Goal: Information Seeking & Learning: Find specific fact

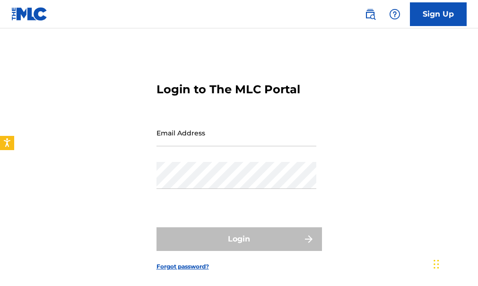
click at [178, 132] on input "Email Address" at bounding box center [237, 132] width 160 height 27
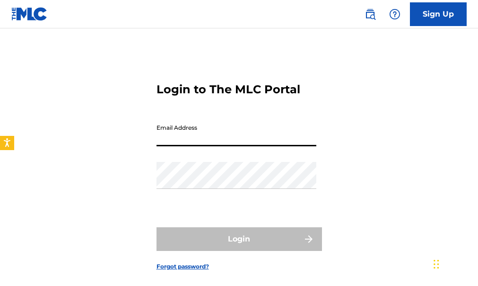
type input "[PERSON_NAME][EMAIL_ADDRESS][DOMAIN_NAME]"
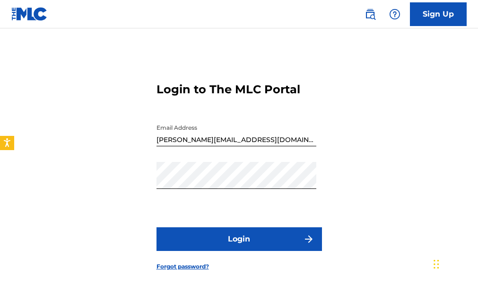
click at [194, 232] on button "Login" at bounding box center [240, 239] width 166 height 24
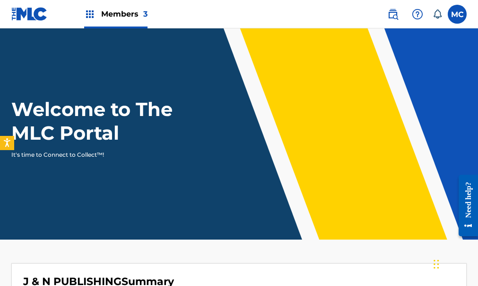
click at [88, 12] on img at bounding box center [89, 14] width 11 height 11
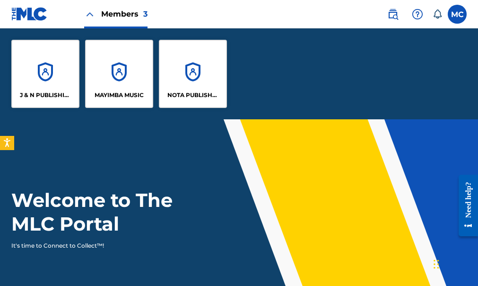
click at [119, 52] on div "MAYIMBA MUSIC" at bounding box center [119, 74] width 68 height 68
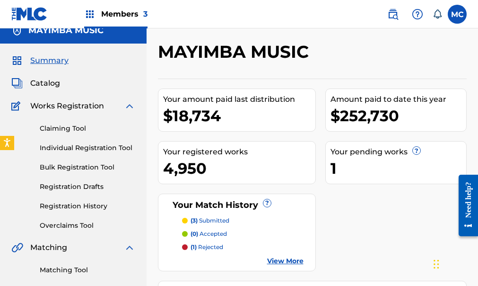
scroll to position [9, 0]
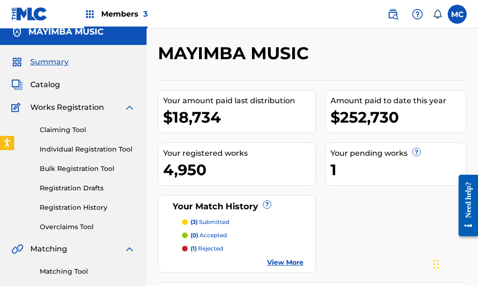
click at [51, 81] on span "Catalog" at bounding box center [45, 84] width 30 height 11
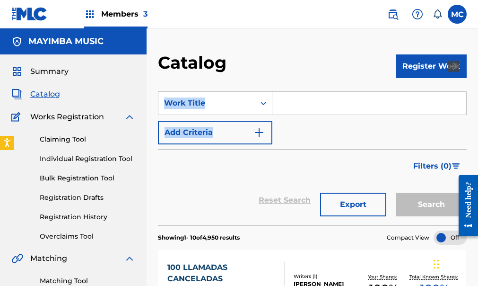
drag, startPoint x: 477, startPoint y: 69, endPoint x: 471, endPoint y: 121, distance: 52.0
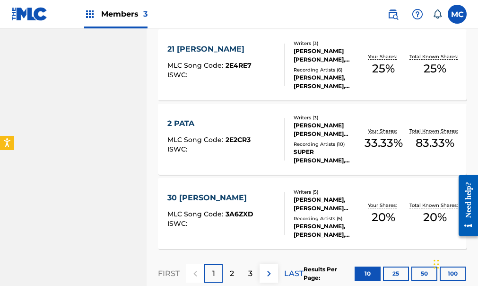
scroll to position [797, 0]
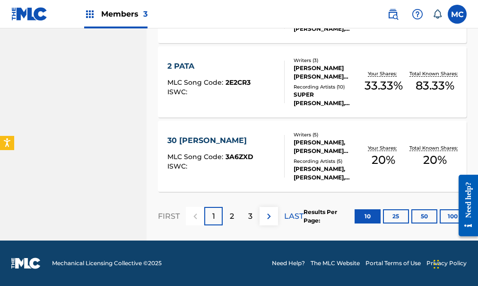
click at [250, 215] on p "3" at bounding box center [250, 216] width 4 height 11
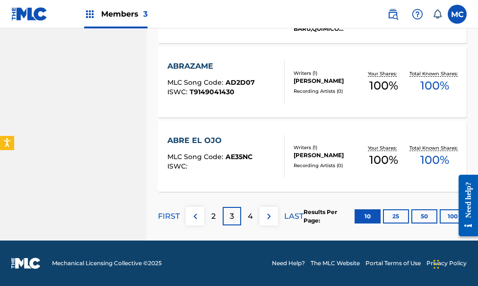
click at [252, 216] on div "4" at bounding box center [250, 216] width 18 height 18
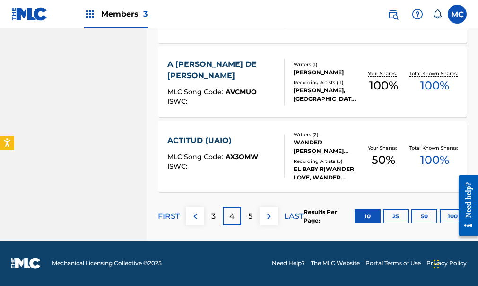
click at [269, 216] on img at bounding box center [269, 216] width 11 height 11
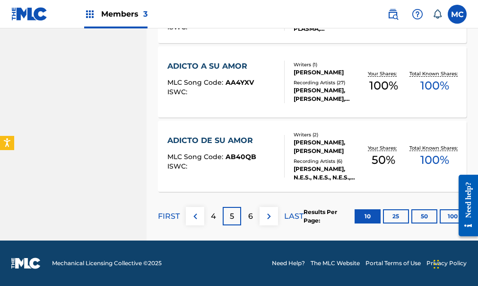
click at [364, 213] on button "10" at bounding box center [368, 216] width 26 height 14
click at [251, 217] on p "6" at bounding box center [250, 216] width 5 height 11
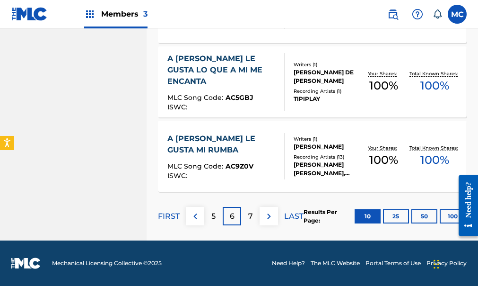
click at [254, 215] on div "7" at bounding box center [250, 216] width 18 height 18
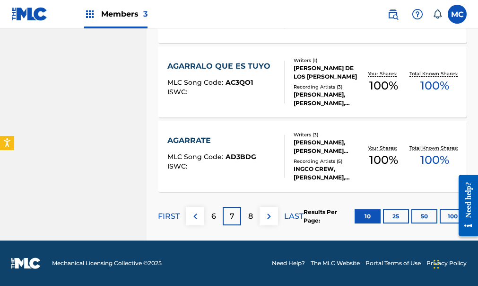
click at [252, 216] on p "8" at bounding box center [250, 216] width 5 height 11
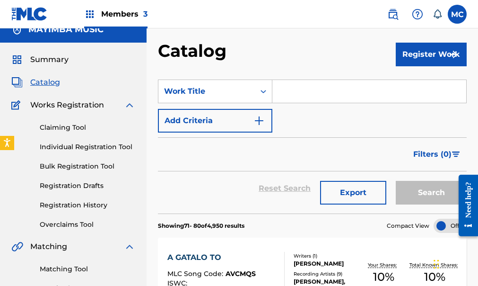
scroll to position [0, 0]
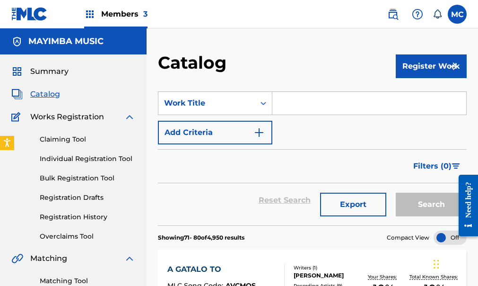
click at [421, 202] on div "Search" at bounding box center [429, 200] width 76 height 34
click at [425, 167] on span "Filters ( 0 )" at bounding box center [433, 165] width 38 height 11
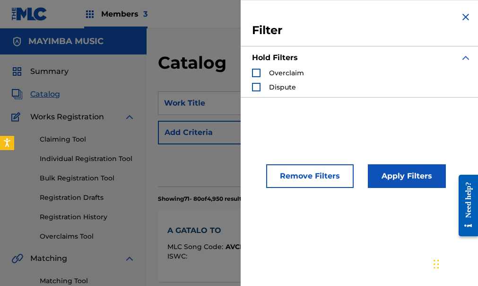
click at [305, 176] on button "Remove Filters" at bounding box center [310, 176] width 88 height 24
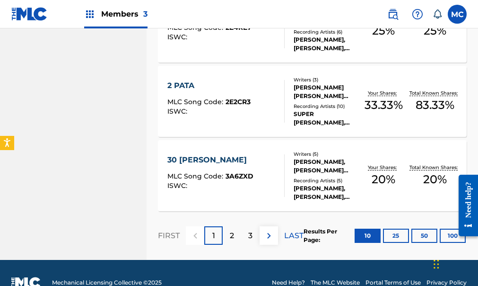
scroll to position [797, 0]
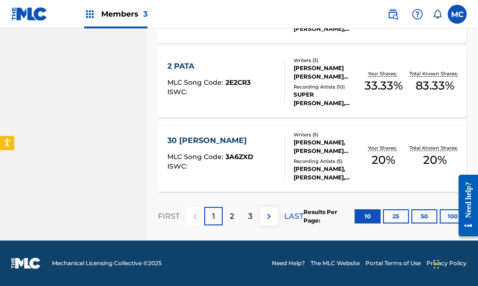
click at [366, 216] on button "10" at bounding box center [368, 216] width 26 height 14
click at [365, 215] on button "10" at bounding box center [368, 216] width 26 height 14
click at [267, 214] on img at bounding box center [269, 216] width 11 height 11
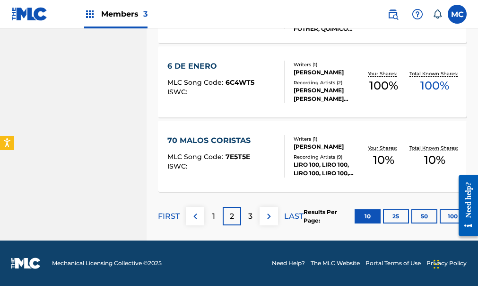
click at [272, 216] on img at bounding box center [269, 216] width 11 height 11
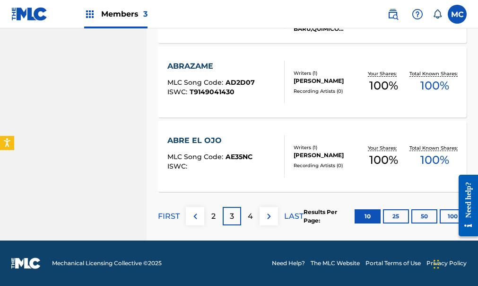
click at [269, 214] on img at bounding box center [269, 216] width 11 height 11
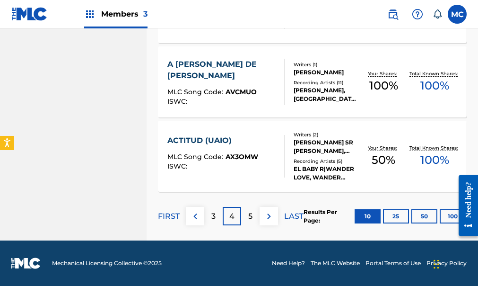
click at [268, 217] on img at bounding box center [269, 216] width 11 height 11
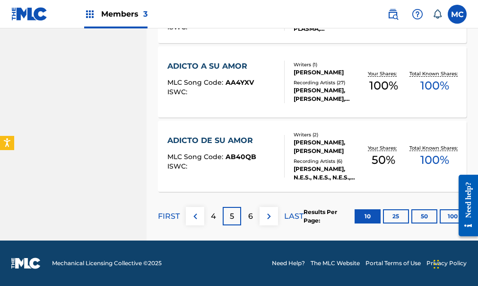
click at [269, 220] on img at bounding box center [269, 216] width 11 height 11
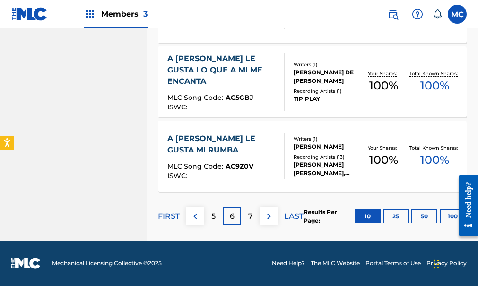
click at [270, 220] on img at bounding box center [269, 216] width 11 height 11
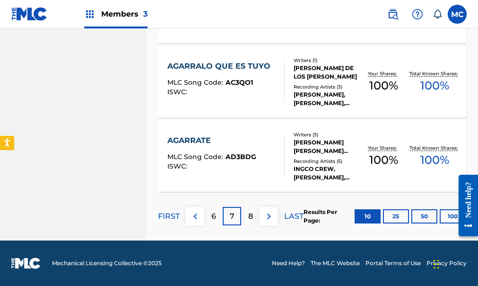
click at [272, 217] on img at bounding box center [269, 216] width 11 height 11
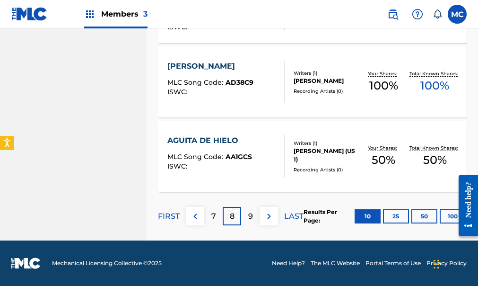
click at [272, 217] on img at bounding box center [269, 216] width 11 height 11
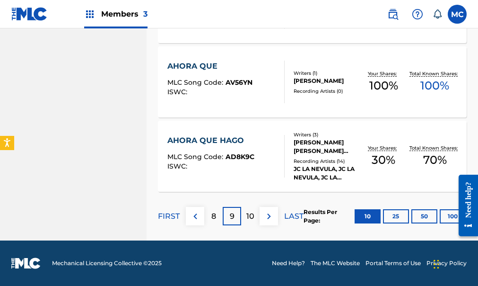
click at [272, 217] on img at bounding box center [269, 216] width 11 height 11
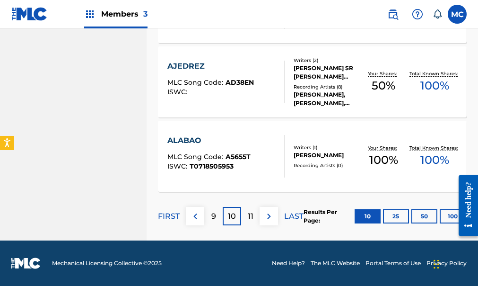
click at [272, 216] on img at bounding box center [269, 216] width 11 height 11
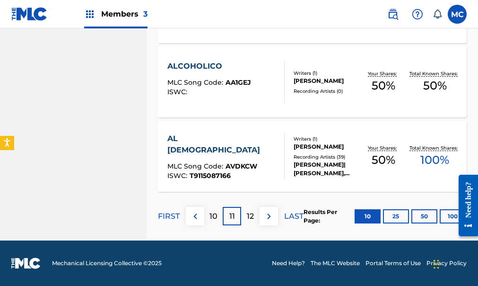
click at [272, 216] on img at bounding box center [269, 216] width 11 height 11
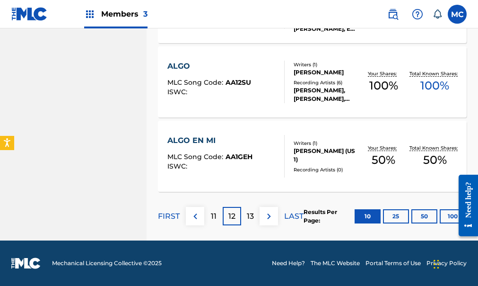
click at [272, 216] on img at bounding box center [269, 216] width 11 height 11
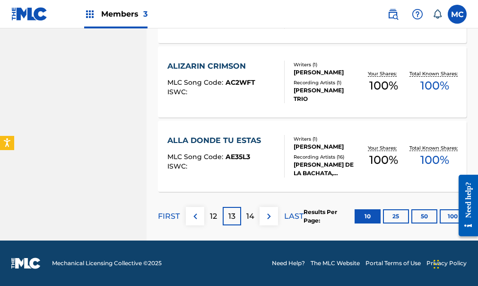
click at [271, 215] on img at bounding box center [269, 216] width 11 height 11
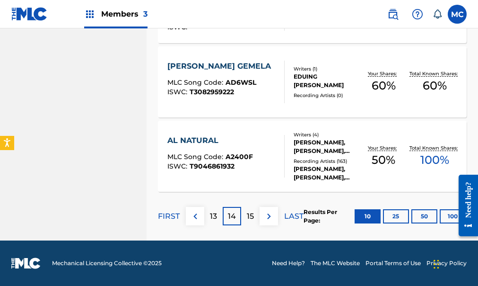
click at [265, 215] on img at bounding box center [269, 216] width 11 height 11
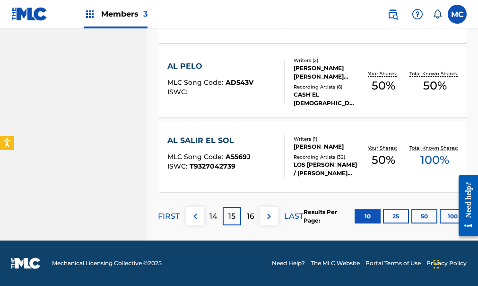
click at [264, 215] on img at bounding box center [269, 216] width 11 height 11
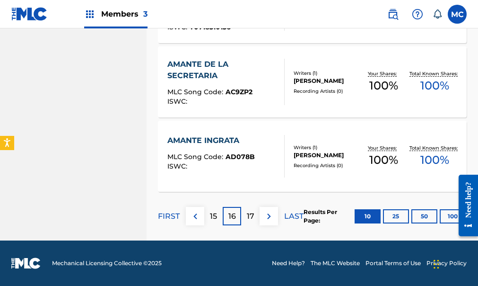
click at [264, 214] on img at bounding box center [269, 216] width 11 height 11
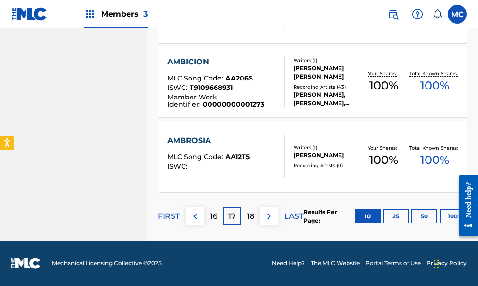
click at [264, 214] on img at bounding box center [269, 216] width 11 height 11
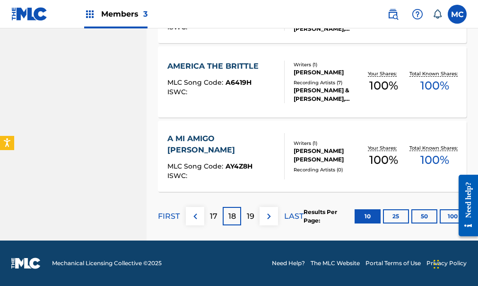
click at [264, 213] on img at bounding box center [269, 216] width 11 height 11
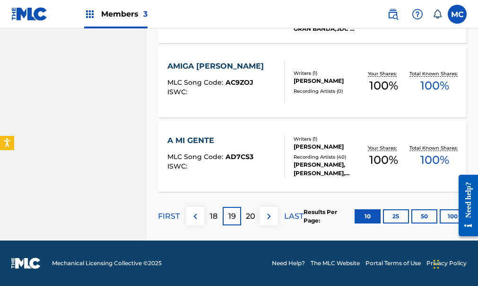
click at [264, 212] on img at bounding box center [269, 216] width 11 height 11
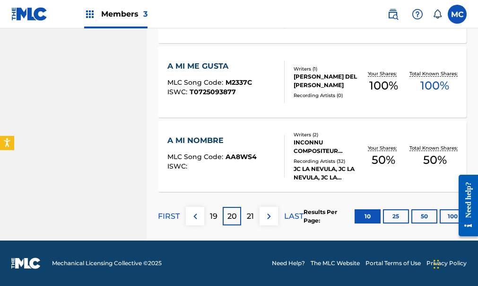
click at [264, 212] on img at bounding box center [269, 216] width 11 height 11
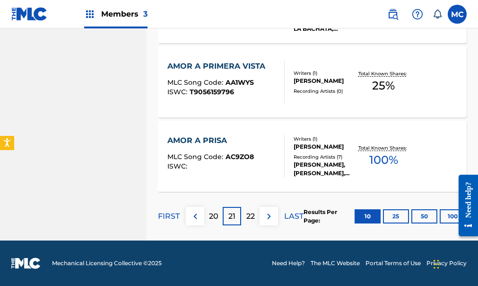
click at [264, 212] on img at bounding box center [269, 216] width 11 height 11
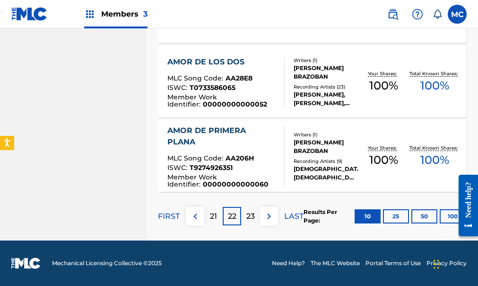
click at [264, 212] on img at bounding box center [269, 216] width 11 height 11
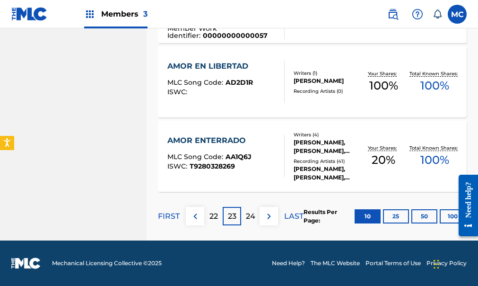
click at [265, 211] on img at bounding box center [269, 216] width 11 height 11
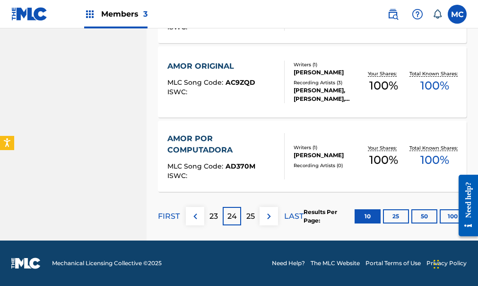
click at [265, 211] on img at bounding box center [269, 216] width 11 height 11
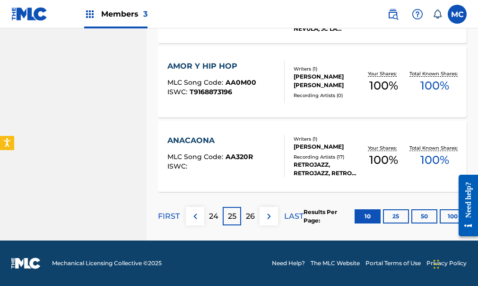
click at [264, 210] on button at bounding box center [269, 216] width 18 height 18
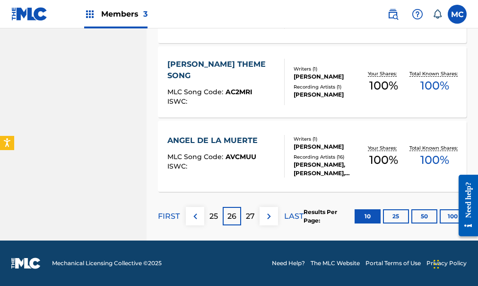
click at [263, 209] on button at bounding box center [269, 216] width 18 height 18
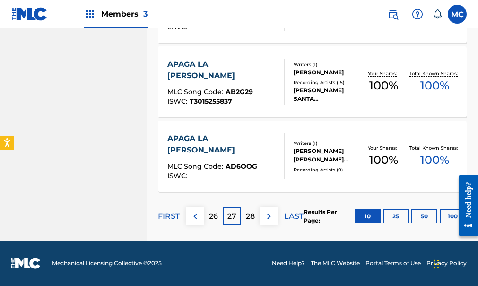
click at [263, 209] on button at bounding box center [269, 216] width 18 height 18
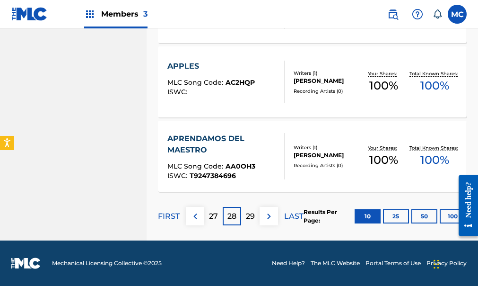
click at [262, 209] on button at bounding box center [269, 216] width 18 height 18
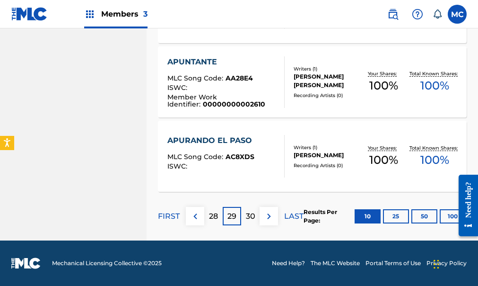
click at [262, 208] on button at bounding box center [269, 216] width 18 height 18
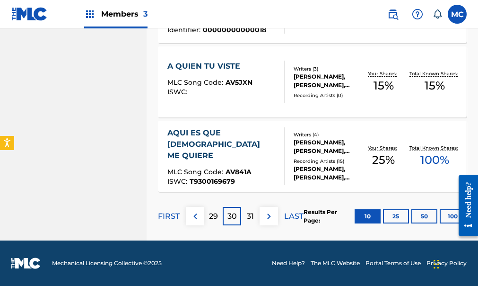
click at [262, 208] on button at bounding box center [269, 216] width 18 height 18
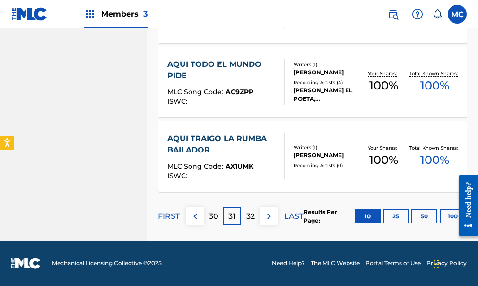
click at [261, 207] on button at bounding box center [269, 216] width 18 height 18
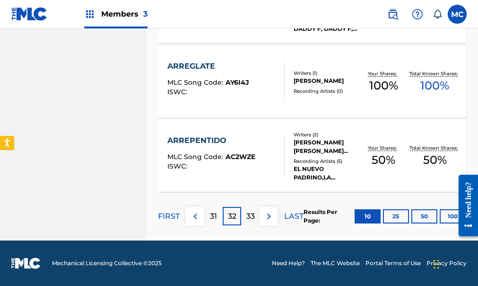
click at [261, 207] on button at bounding box center [269, 216] width 18 height 18
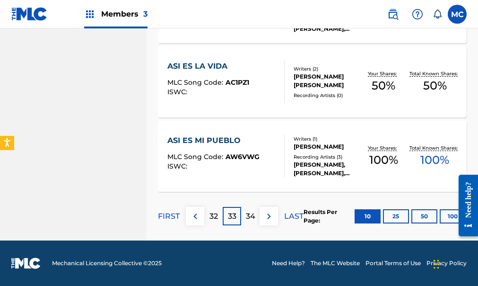
click at [261, 207] on button at bounding box center [269, 216] width 18 height 18
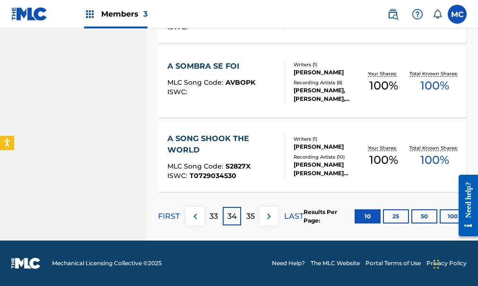
click at [261, 207] on button at bounding box center [269, 216] width 18 height 18
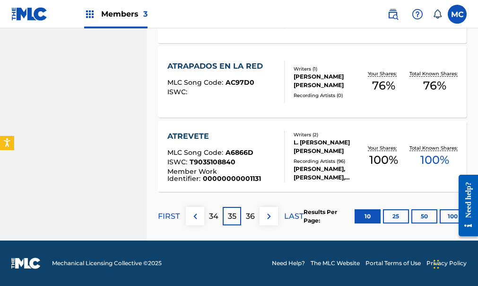
click at [252, 214] on p "36" at bounding box center [250, 216] width 9 height 11
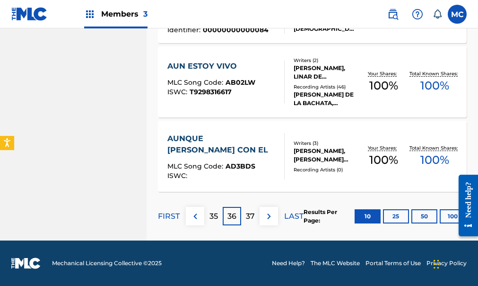
click at [270, 217] on img at bounding box center [269, 216] width 11 height 11
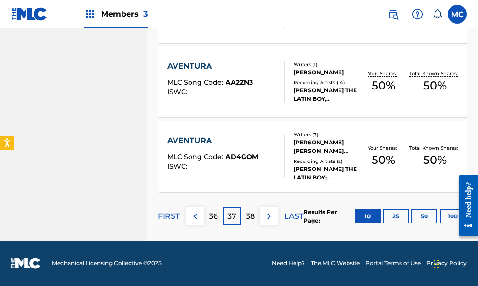
click at [270, 217] on img at bounding box center [269, 216] width 11 height 11
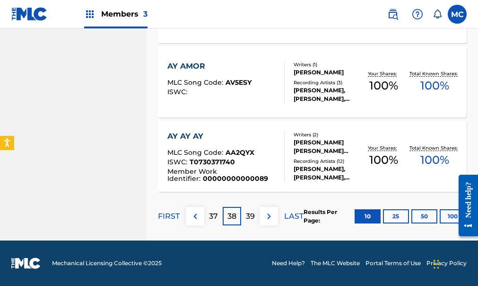
click at [270, 216] on img at bounding box center [269, 216] width 11 height 11
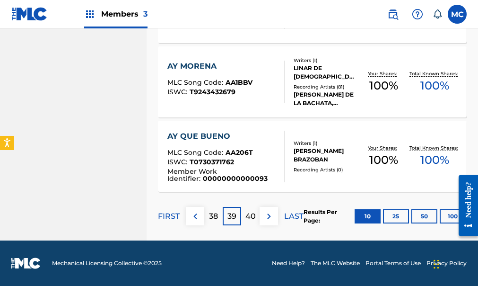
click at [270, 216] on img at bounding box center [269, 216] width 11 height 11
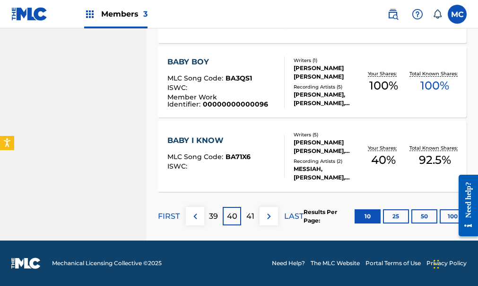
click at [270, 216] on img at bounding box center [269, 216] width 11 height 11
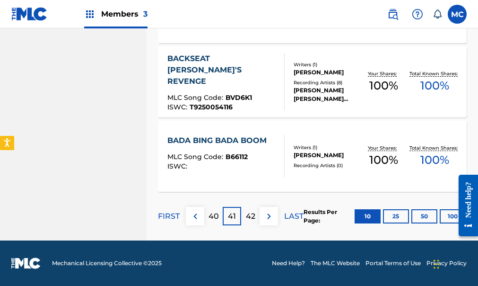
click at [270, 215] on img at bounding box center [269, 216] width 11 height 11
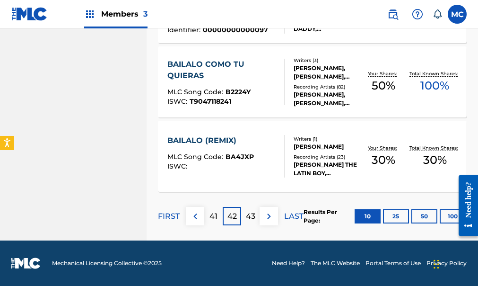
click at [270, 215] on img at bounding box center [269, 216] width 11 height 11
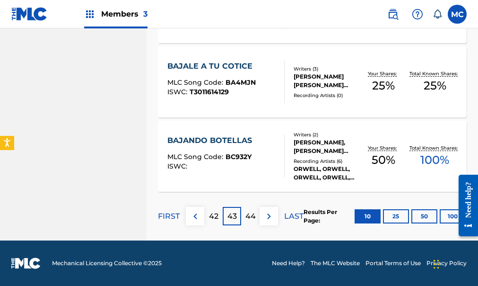
click at [269, 214] on img at bounding box center [269, 216] width 11 height 11
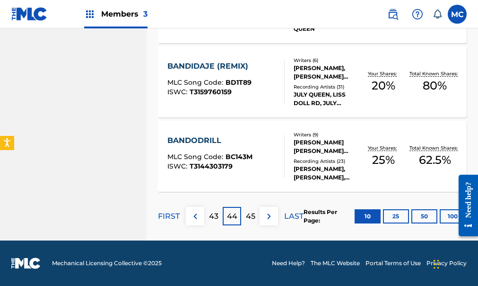
click at [421, 209] on button "50" at bounding box center [425, 216] width 26 height 14
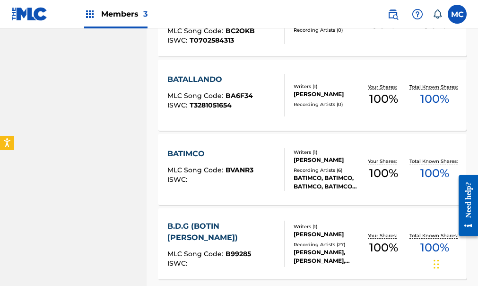
scroll to position [3769, 0]
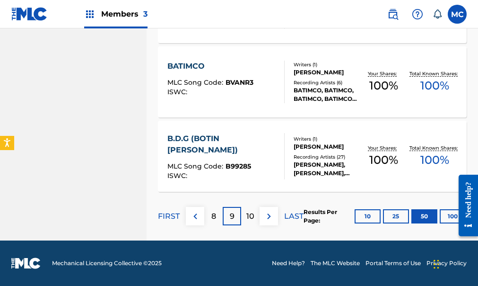
click at [453, 212] on div at bounding box center [465, 205] width 26 height 76
click at [445, 218] on button "100" at bounding box center [453, 216] width 26 height 14
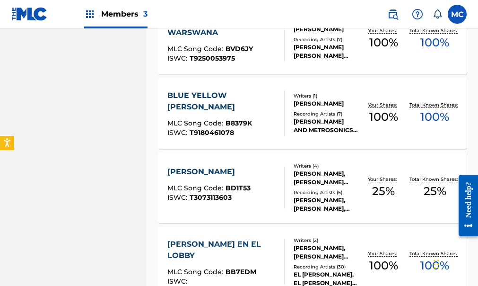
scroll to position [7483, 0]
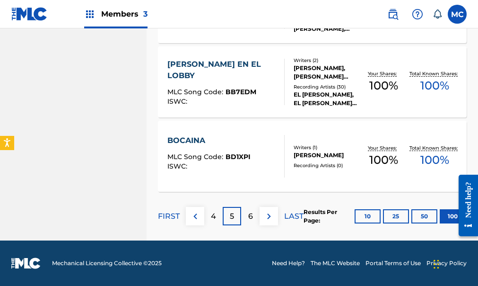
click at [270, 122] on div "BOCAINA MLC Song Code : BD1XPI ISWC : Writers ( 1 ) [PERSON_NAME] Recording Art…" at bounding box center [312, 156] width 309 height 71
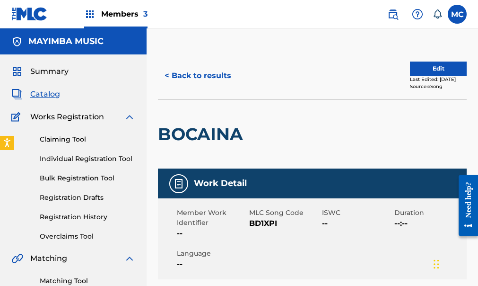
click at [197, 73] on button "< Back to results" at bounding box center [198, 76] width 80 height 24
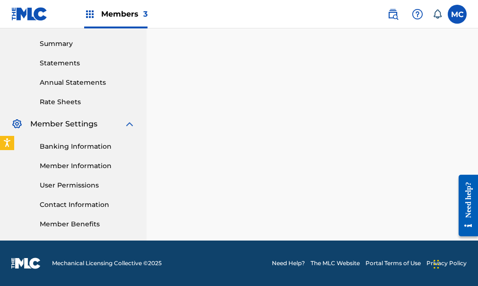
scroll to position [7459, 0]
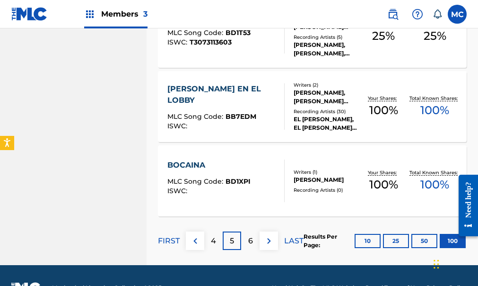
click at [201, 192] on div "ISWC :" at bounding box center [209, 190] width 83 height 7
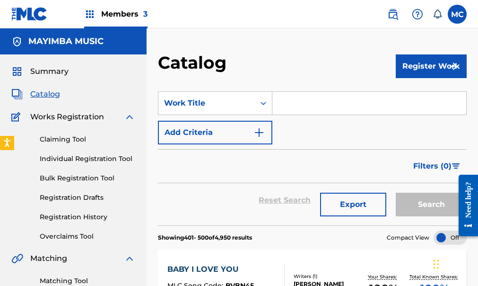
drag, startPoint x: 286, startPoint y: 103, endPoint x: 306, endPoint y: 101, distance: 19.9
click at [286, 99] on input "Search Form" at bounding box center [370, 103] width 194 height 23
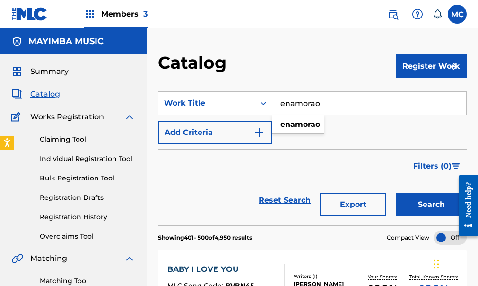
type input "enamorao"
click at [380, 133] on div "SearchWithCriteria7c8863c6-457c-49fa-9bea-e8cac95fb701 Work Title enamorao enam…" at bounding box center [312, 117] width 309 height 53
click at [333, 98] on input "enamorao" at bounding box center [370, 103] width 194 height 23
click at [396, 193] on button "Search" at bounding box center [431, 205] width 71 height 24
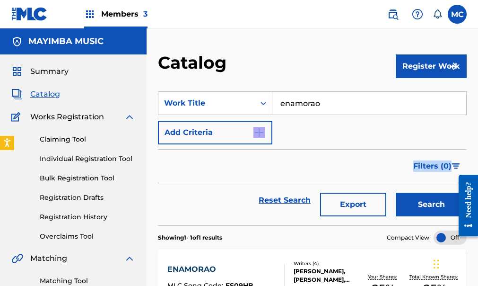
drag, startPoint x: 478, startPoint y: 134, endPoint x: 472, endPoint y: 157, distance: 23.9
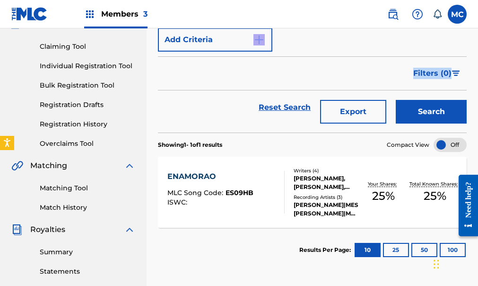
scroll to position [110, 0]
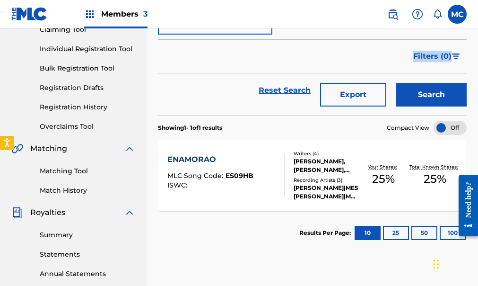
drag, startPoint x: 479, startPoint y: 133, endPoint x: 19, endPoint y: 19, distance: 473.9
click at [316, 184] on div "[PERSON_NAME]|MESSIAH, [PERSON_NAME]|MESSIAH, [PERSON_NAME]" at bounding box center [326, 192] width 64 height 17
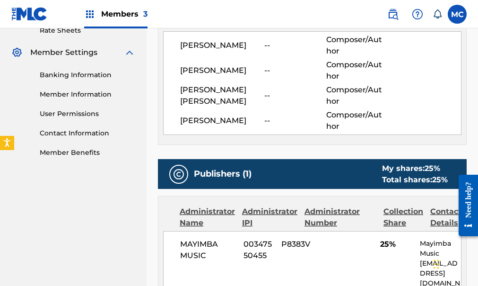
scroll to position [368, 0]
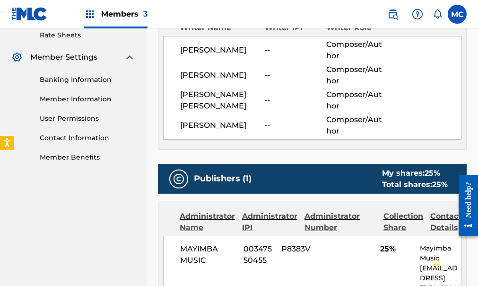
drag, startPoint x: 481, startPoint y: 71, endPoint x: 14, endPoint y: 5, distance: 471.2
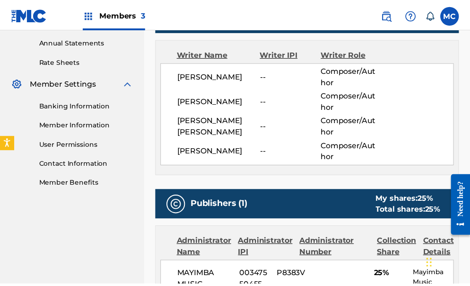
scroll to position [336, 0]
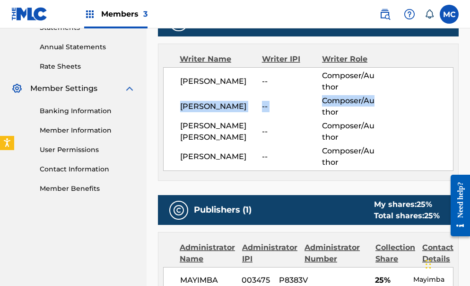
drag, startPoint x: 469, startPoint y: 95, endPoint x: 470, endPoint y: 85, distance: 10.0
click at [470, 85] on div "< Back to results Edit Last Edited: [DATE] Source: eSong ENAMORAO Work Detail M…" at bounding box center [309, 200] width 324 height 968
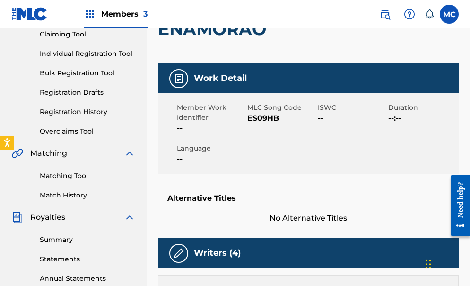
scroll to position [0, 0]
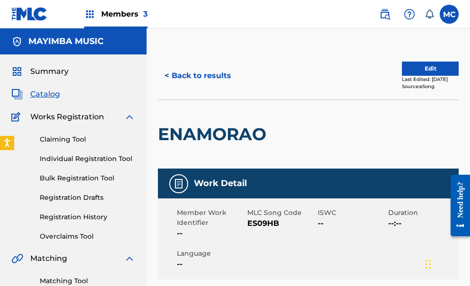
click at [206, 74] on button "< Back to results" at bounding box center [198, 76] width 80 height 24
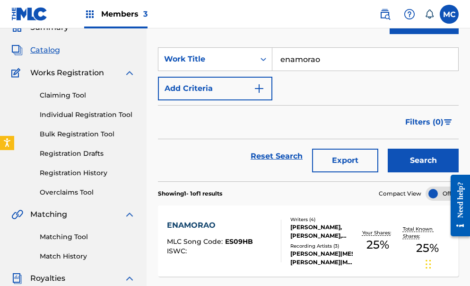
scroll to position [32, 0]
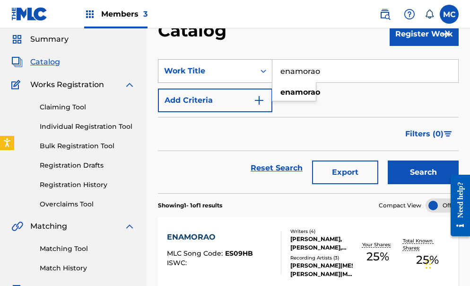
drag, startPoint x: 338, startPoint y: 68, endPoint x: 173, endPoint y: 79, distance: 165.6
click at [173, 79] on div "SearchWithCriteria7c8863c6-457c-49fa-9bea-e8cac95fb701 Work Title enamorao enam…" at bounding box center [308, 71] width 301 height 24
type input "tda"
click at [413, 172] on button "Search" at bounding box center [423, 172] width 71 height 24
